Goal: Check status: Check status

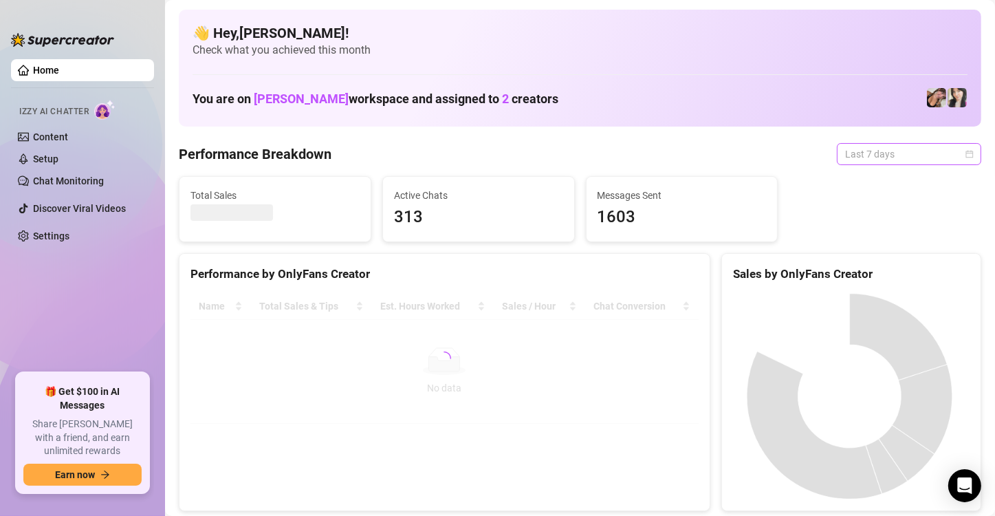
click at [943, 154] on span "Last 7 days" at bounding box center [909, 154] width 128 height 21
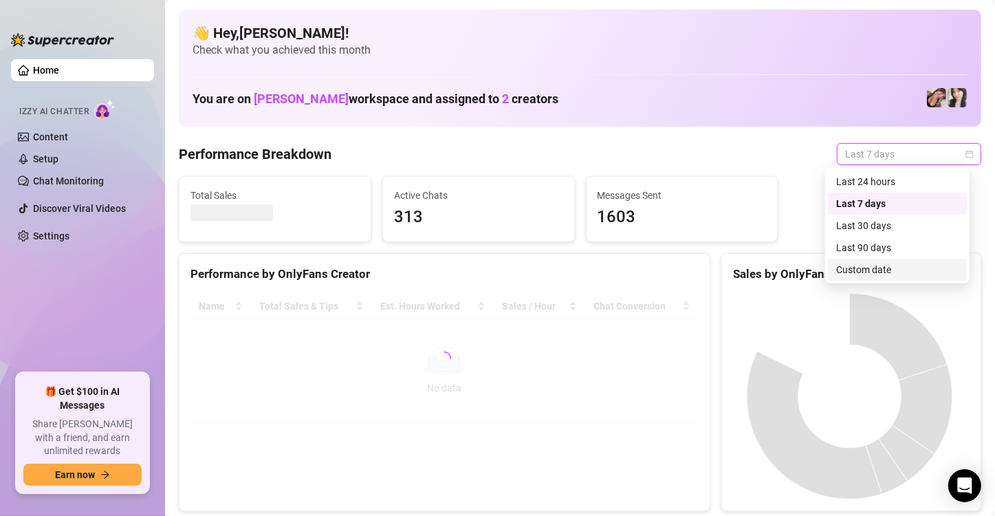
click at [909, 266] on div "Custom date" at bounding box center [897, 269] width 122 height 15
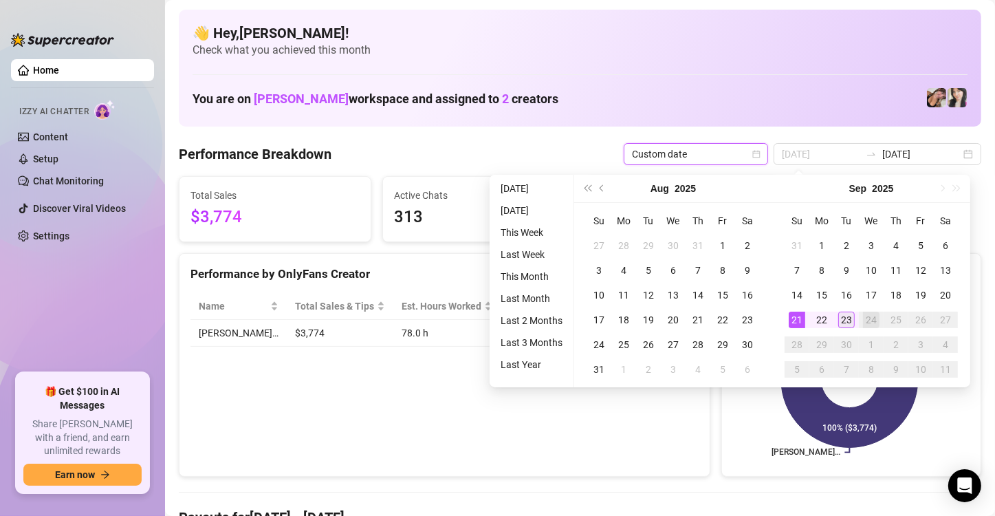
type input "[DATE]"
click at [844, 320] on div "23" at bounding box center [846, 320] width 17 height 17
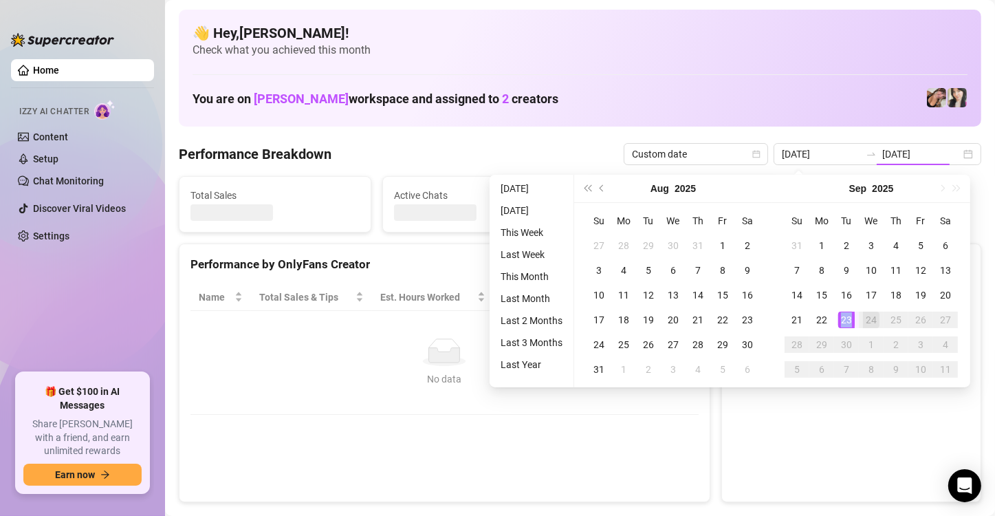
type input "[DATE]"
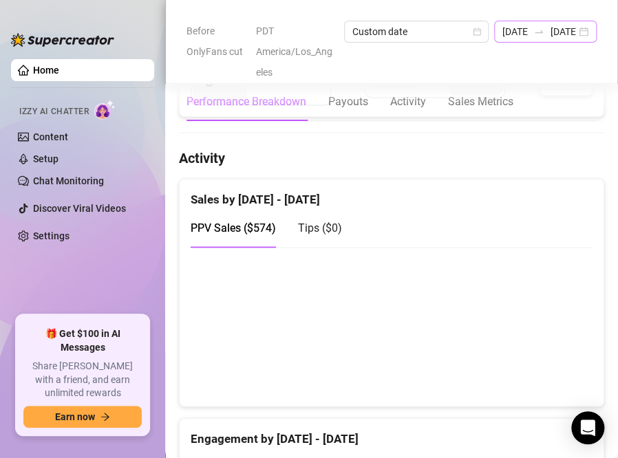
scroll to position [757, 0]
